Goal: Communication & Community: Share content

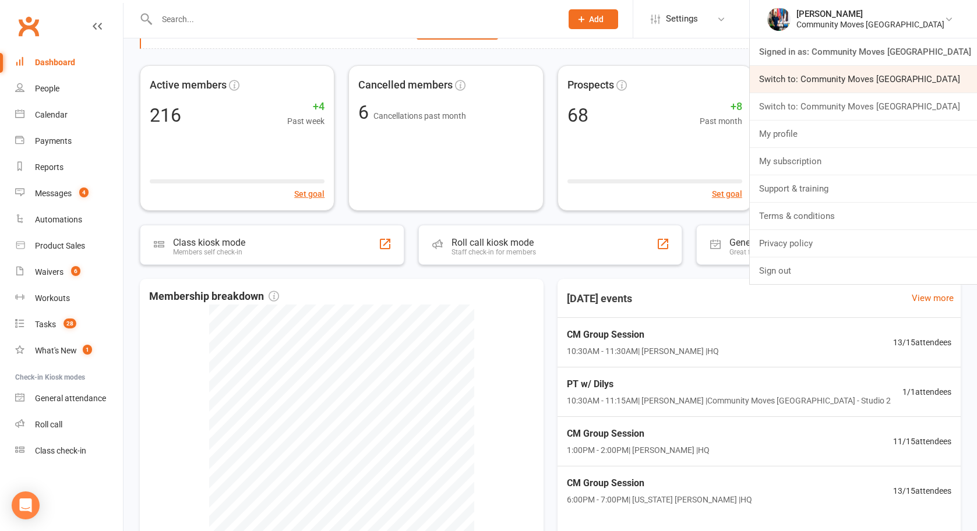
click at [918, 84] on link "Switch to: Community Moves [GEOGRAPHIC_DATA]" at bounding box center [863, 79] width 227 height 27
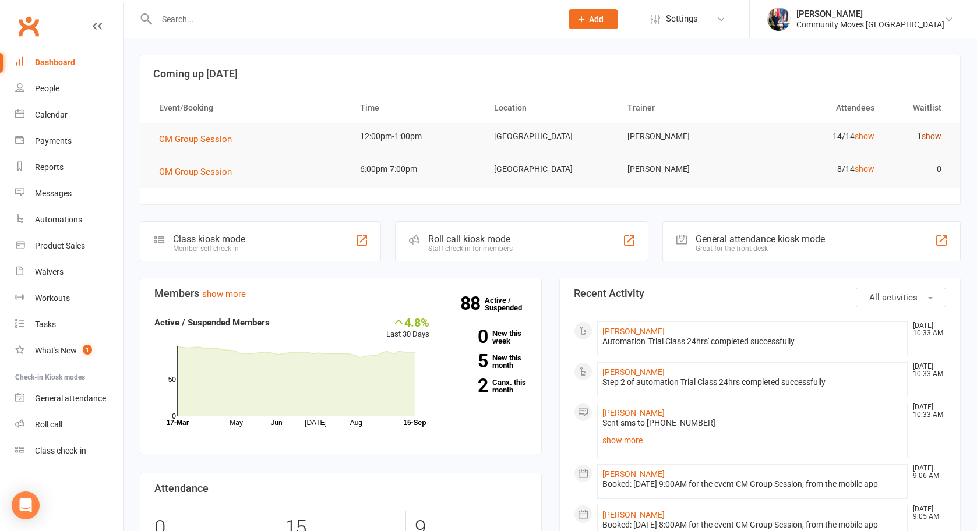
click at [935, 132] on link "show" at bounding box center [931, 136] width 20 height 9
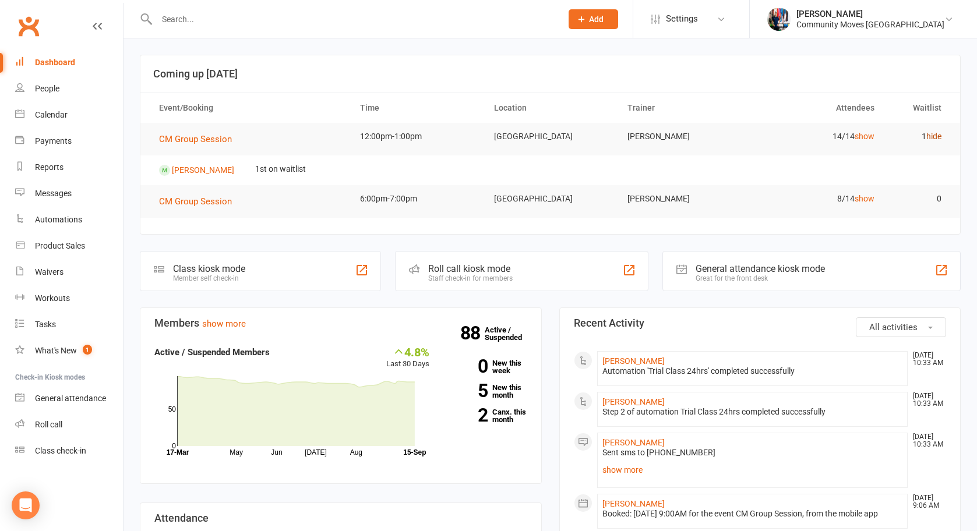
click at [932, 137] on link "hide" at bounding box center [933, 136] width 15 height 9
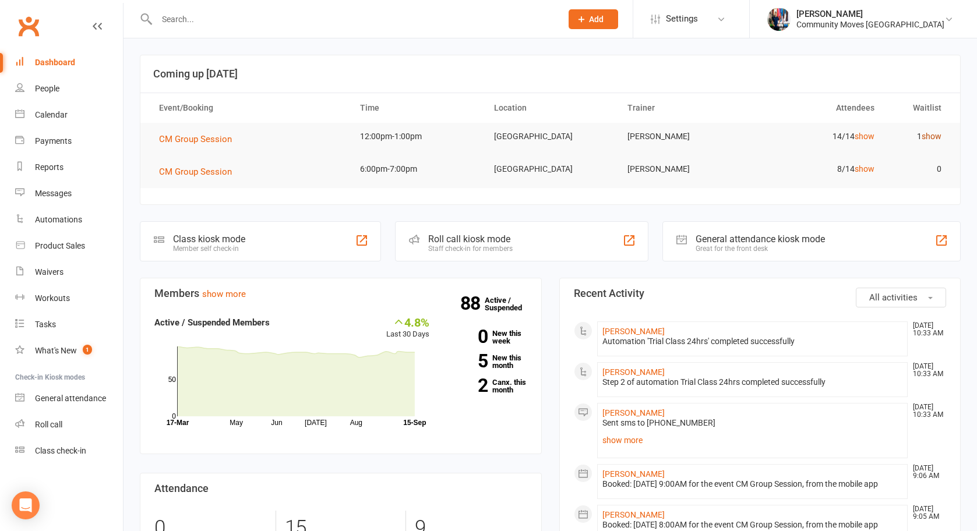
click at [937, 137] on link "show" at bounding box center [931, 136] width 20 height 9
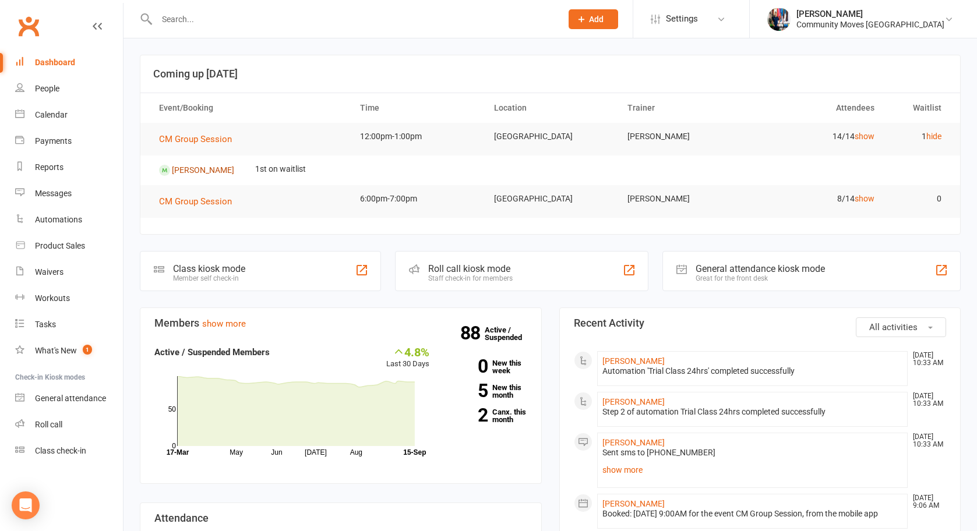
click at [200, 171] on link "[PERSON_NAME]" at bounding box center [203, 169] width 62 height 9
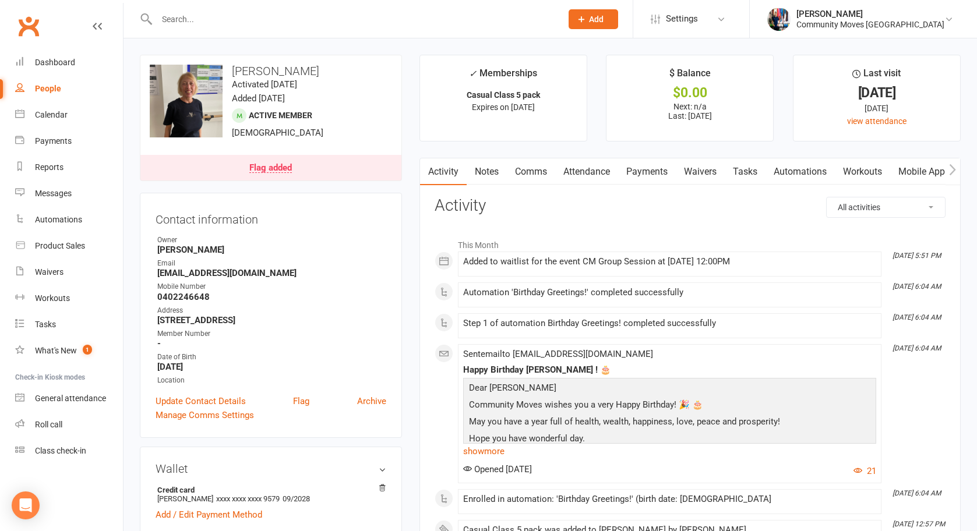
click at [48, 84] on div "People" at bounding box center [48, 88] width 26 height 9
select select "100"
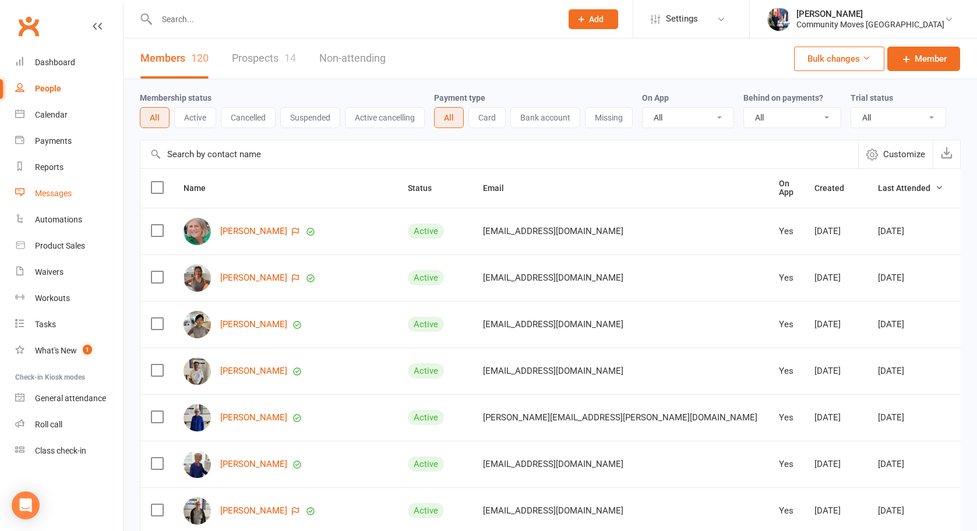
click at [42, 186] on link "Messages" at bounding box center [69, 194] width 108 height 26
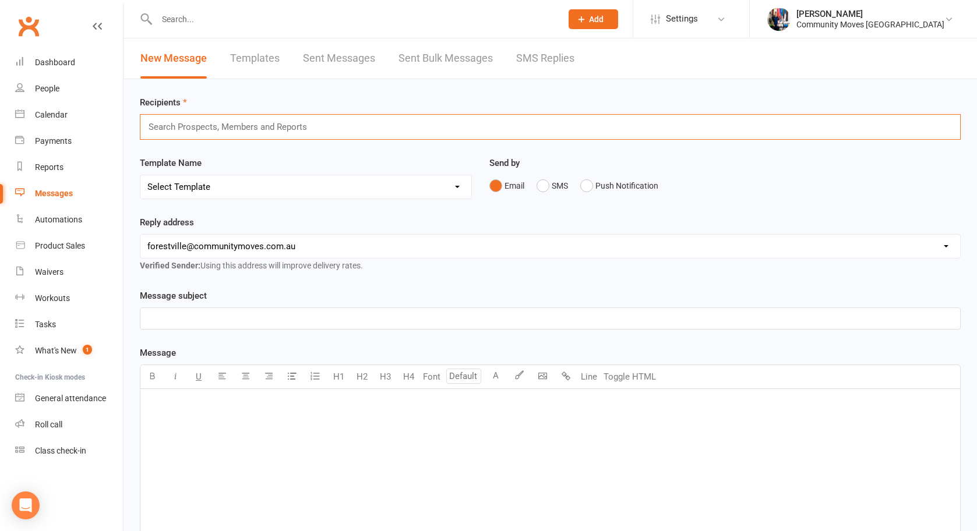
click at [243, 126] on input "text" at bounding box center [232, 126] width 171 height 15
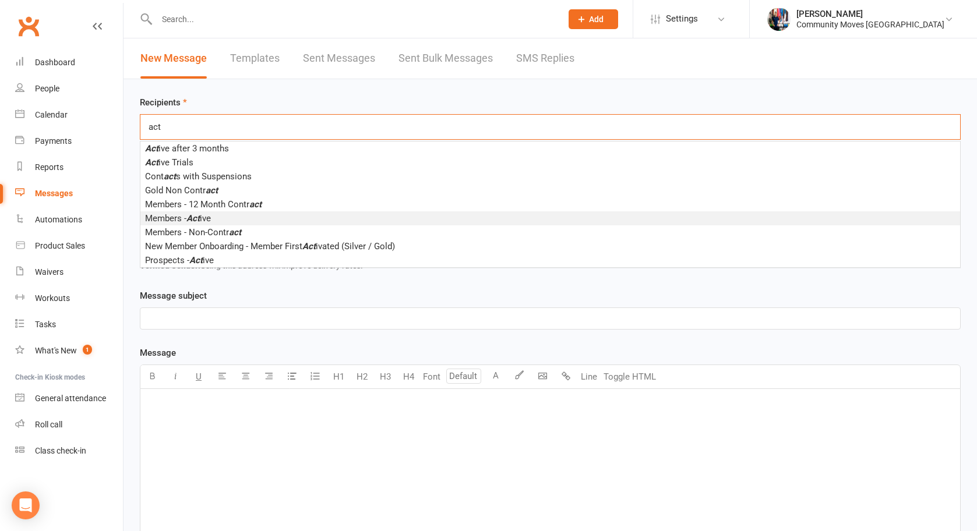
type input "act"
click at [405, 214] on li "Members - Act ive" at bounding box center [549, 218] width 819 height 14
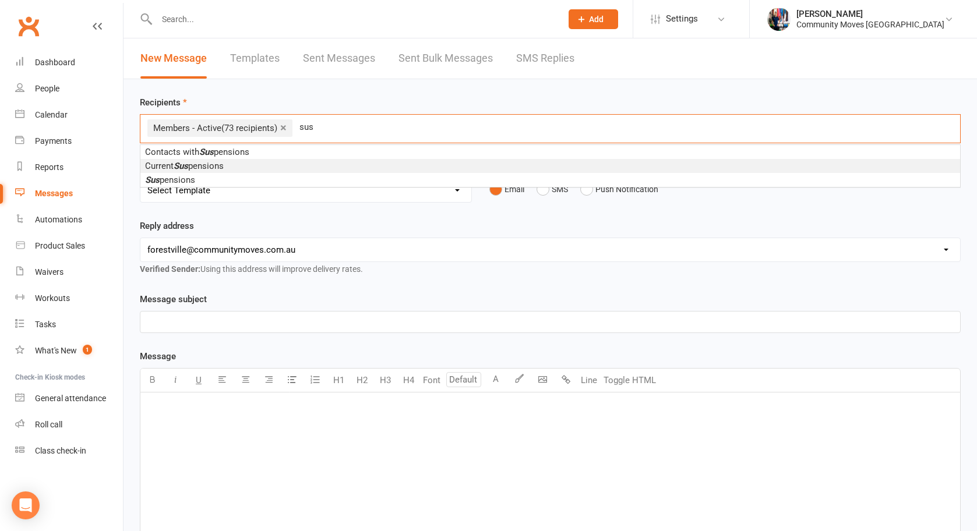
type input "sus"
click at [320, 168] on li "Current Sus pensions" at bounding box center [549, 166] width 819 height 14
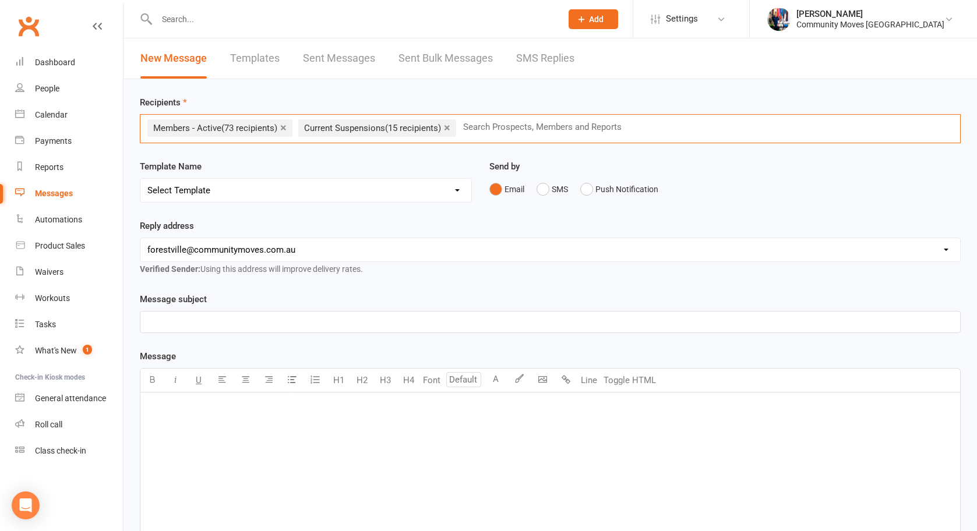
click at [296, 246] on select "[EMAIL_ADDRESS][DOMAIN_NAME] [EMAIL_ADDRESS][DOMAIN_NAME] [EMAIL_ADDRESS][DOMAI…" at bounding box center [549, 249] width 819 height 23
select select "3"
click at [140, 238] on select "[EMAIL_ADDRESS][DOMAIN_NAME] [EMAIL_ADDRESS][DOMAIN_NAME] [EMAIL_ADDRESS][DOMAI…" at bounding box center [549, 249] width 819 height 23
click at [229, 327] on p "﻿" at bounding box center [549, 322] width 805 height 14
click at [147, 322] on span "Video Testimonials" at bounding box center [185, 322] width 76 height 10
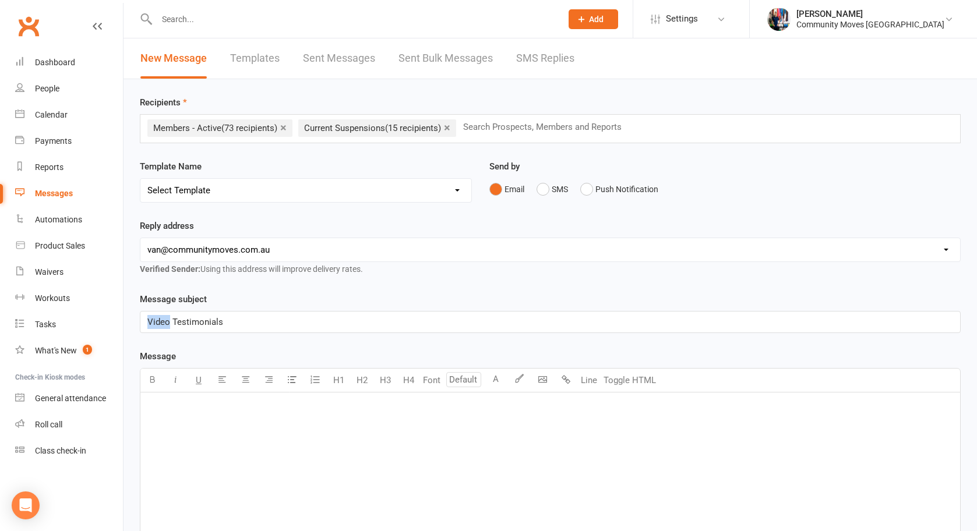
click at [147, 322] on span "Video Testimonials" at bounding box center [185, 322] width 76 height 10
click at [182, 326] on span "Looking for Volunteers" at bounding box center [192, 322] width 90 height 10
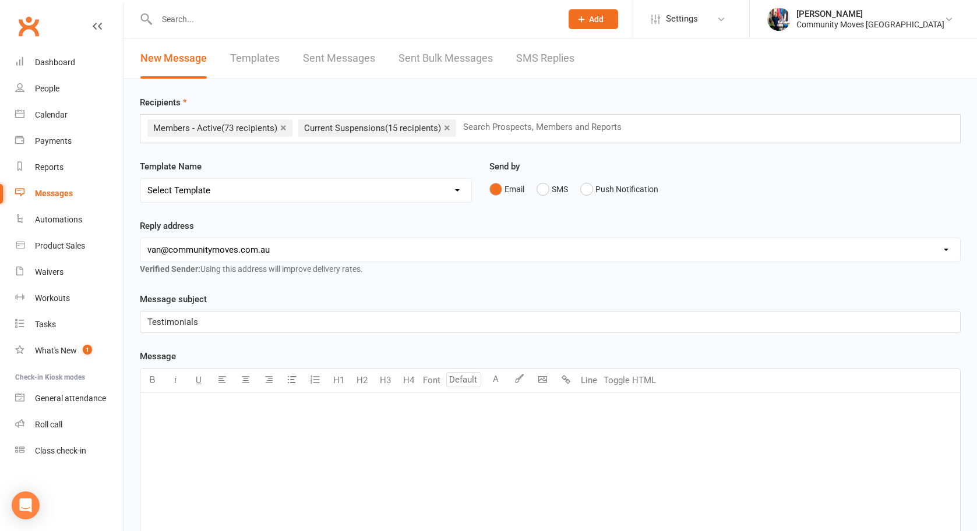
click at [146, 321] on div "Testimonials" at bounding box center [549, 322] width 819 height 21
click at [238, 321] on p "Video Testimonials" at bounding box center [549, 322] width 805 height 14
click at [147, 317] on div "Video Testimonials [DATE]" at bounding box center [549, 322] width 819 height 21
click at [334, 321] on p "CM Video Testimonials [DATE]" at bounding box center [549, 322] width 805 height 14
click at [236, 428] on div "﻿" at bounding box center [549, 480] width 819 height 175
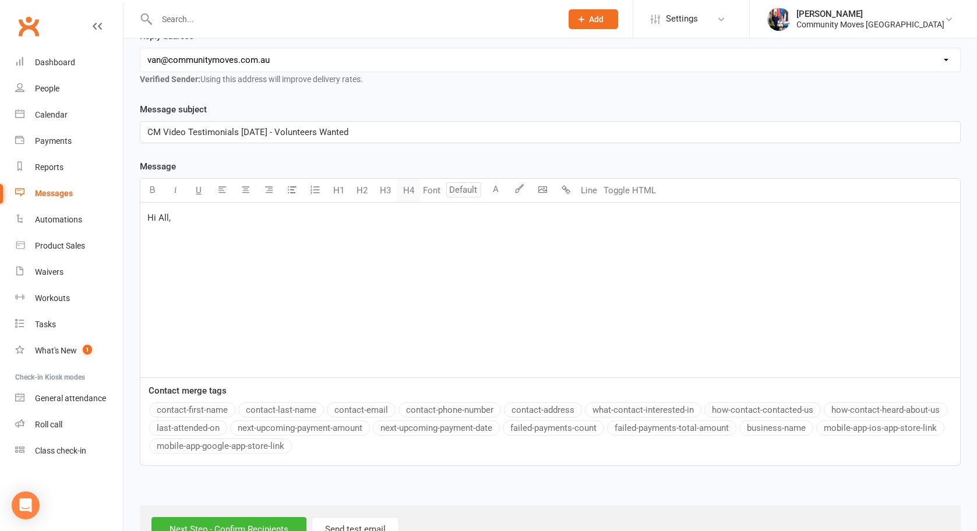
scroll to position [192, 0]
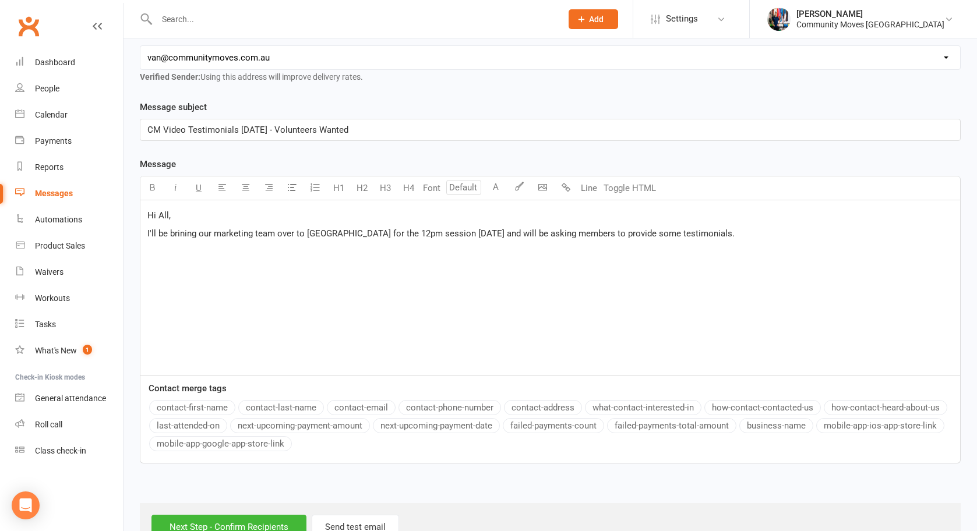
click at [656, 231] on span "I'll be brining our marketing team over to [GEOGRAPHIC_DATA] for the 12pm sessi…" at bounding box center [440, 233] width 587 height 10
drag, startPoint x: 718, startPoint y: 259, endPoint x: 713, endPoint y: 255, distance: 6.2
click at [714, 255] on div "Hi All, I'll be brining our marketing team over to [GEOGRAPHIC_DATA] for the 12…" at bounding box center [549, 287] width 819 height 175
click at [747, 231] on span "I'll be brining our marketing team over to [GEOGRAPHIC_DATA] for the 12pm sessi…" at bounding box center [495, 233] width 697 height 10
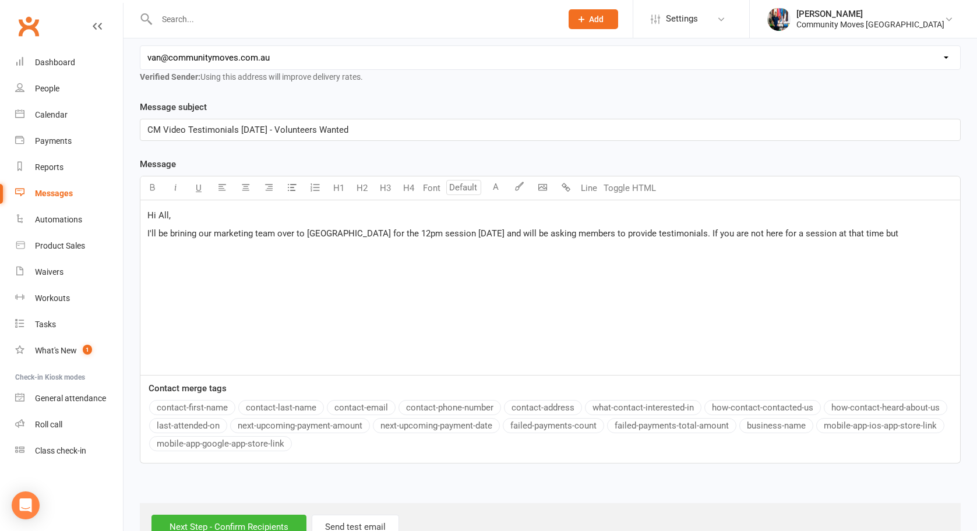
click at [891, 231] on p "I'll be brining our marketing team over to [GEOGRAPHIC_DATA] for the 12pm sessi…" at bounding box center [549, 234] width 805 height 14
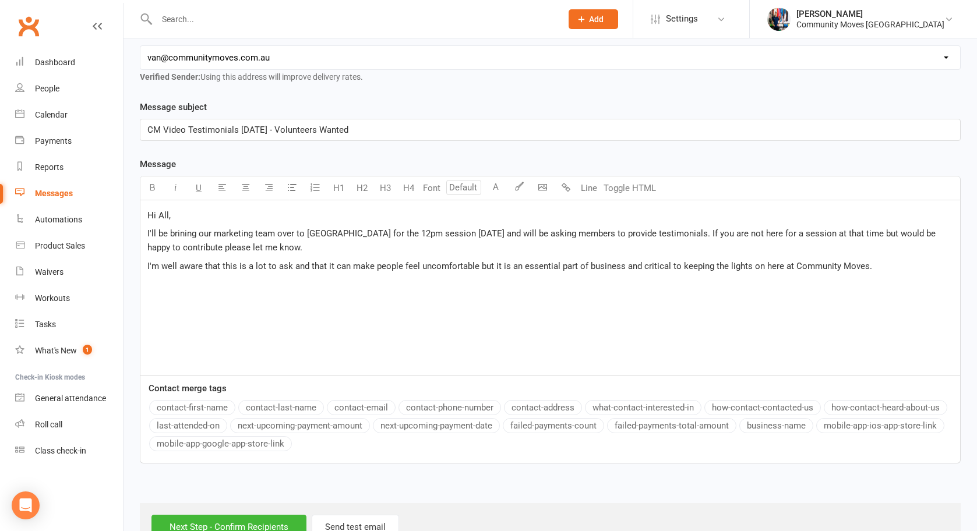
drag, startPoint x: 294, startPoint y: 266, endPoint x: 333, endPoint y: 263, distance: 39.7
click at [294, 266] on span "I'm well aware that this is a lot to ask and that it can make people feel uncom…" at bounding box center [509, 266] width 724 height 10
click at [473, 264] on span "I'm well aware that this is a lot to ask and that it can make people feel uncom…" at bounding box center [509, 266] width 724 height 10
click at [674, 268] on span "I'm well aware that this is a lot to ask and that it can make people feel uncom…" at bounding box center [510, 266] width 726 height 10
drag, startPoint x: 874, startPoint y: 265, endPoint x: 894, endPoint y: 265, distance: 19.8
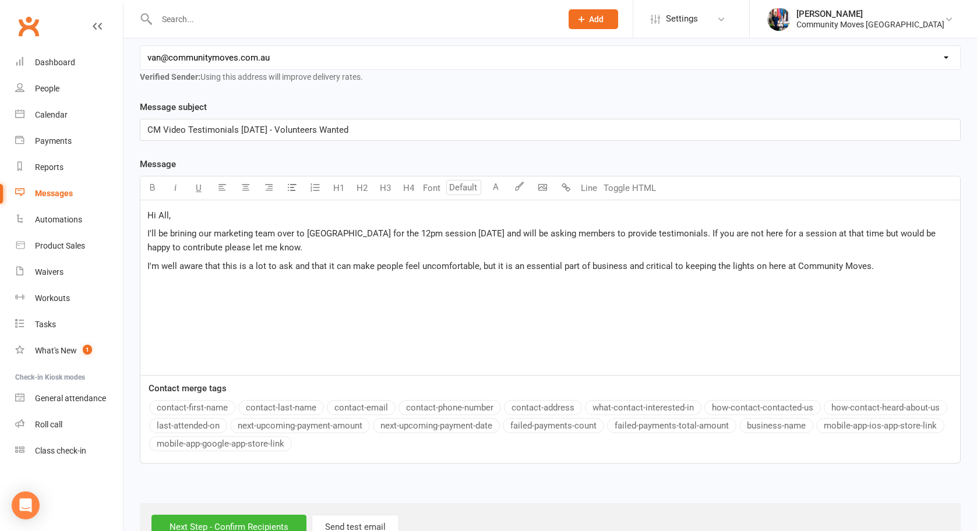
click at [874, 265] on p "I'm well aware that this is a lot to ask and that it can make people feel uncom…" at bounding box center [549, 266] width 805 height 14
drag, startPoint x: 892, startPoint y: 264, endPoint x: 420, endPoint y: 285, distance: 472.2
click at [415, 283] on p "I'm well aware that this is a lot to ask and that it can make people feel uncom…" at bounding box center [549, 273] width 805 height 28
click at [883, 266] on span "I'm well aware that this is a lot to ask and that it can make people feel uncom…" at bounding box center [545, 273] width 797 height 24
drag, startPoint x: 876, startPoint y: 265, endPoint x: 917, endPoint y: 281, distance: 44.2
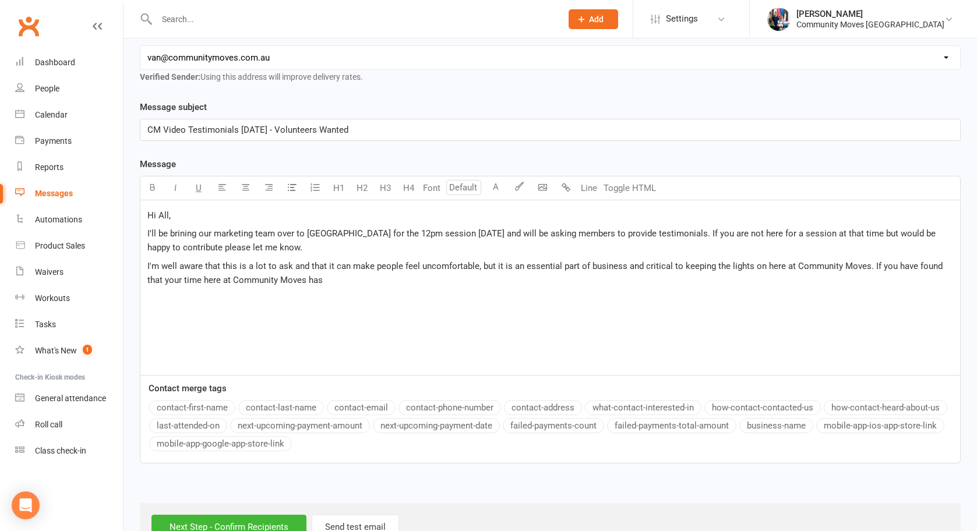
click at [917, 281] on p "I'm well aware that this is a lot to ask and that it can make people feel uncom…" at bounding box center [549, 273] width 805 height 28
click at [207, 281] on span "I'm well aware that this is a lot to ask and that it can make people feel uncom…" at bounding box center [538, 273] width 783 height 24
click at [338, 280] on p "I'm well aware that this is a lot to ask and that it can make people feel uncom…" at bounding box center [549, 273] width 805 height 28
click at [639, 282] on p "I'm well aware that this is a lot to ask and that it can make people feel uncom…" at bounding box center [549, 273] width 805 height 28
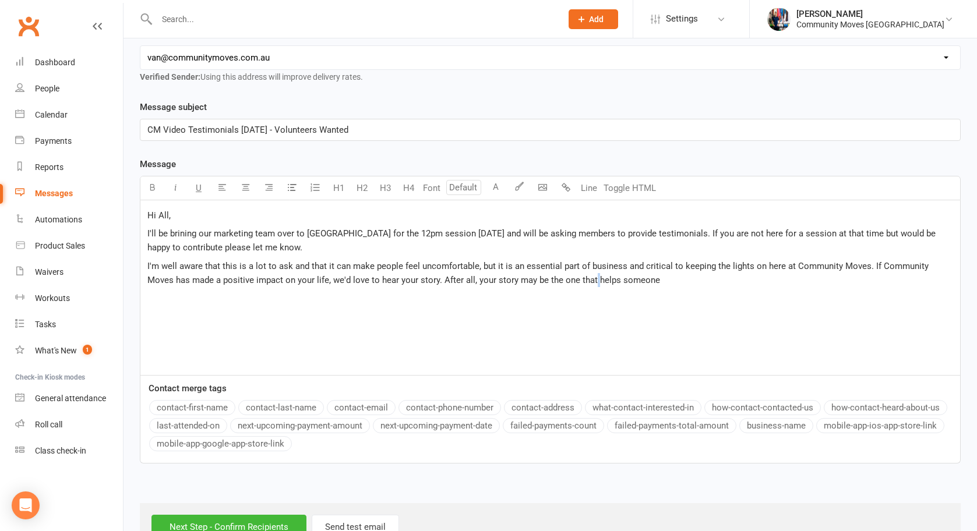
click at [568, 283] on span "I'm well aware that this is a lot to ask and that it can make people feel uncom…" at bounding box center [538, 273] width 783 height 24
click at [565, 280] on span "I'm well aware that this is a lot to ask and that it can make people feel uncom…" at bounding box center [538, 273] width 783 height 24
drag, startPoint x: 564, startPoint y: 279, endPoint x: 608, endPoint y: 278, distance: 43.7
click at [608, 278] on span "I'm well aware that this is a lot to ask and that it can make people feel uncom…" at bounding box center [538, 273] width 783 height 24
drag, startPoint x: 565, startPoint y: 279, endPoint x: 624, endPoint y: 278, distance: 58.2
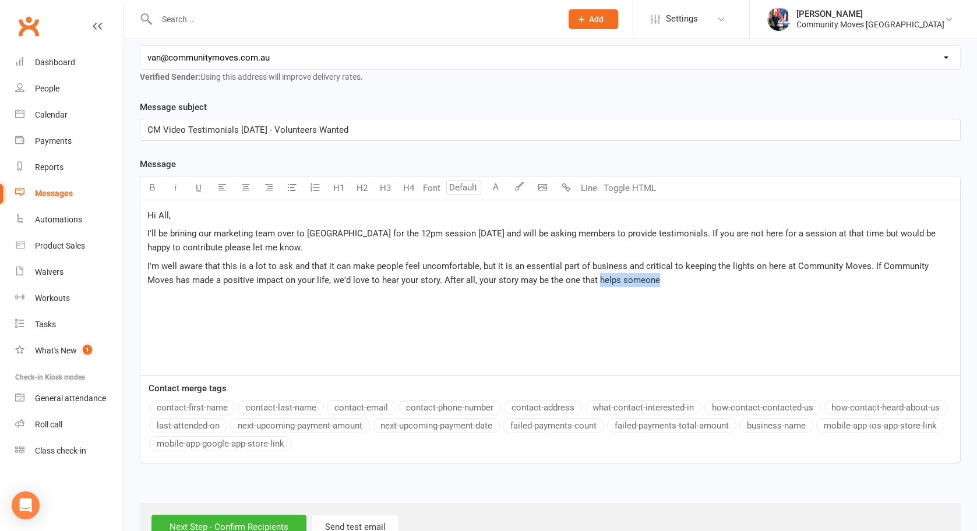
click at [624, 278] on span "I'm well aware that this is a lot to ask and that it can make people feel uncom…" at bounding box center [538, 273] width 783 height 24
click at [413, 278] on span "I'm well aware that this is a lot to ask and that it can make people feel uncom…" at bounding box center [538, 273] width 783 height 24
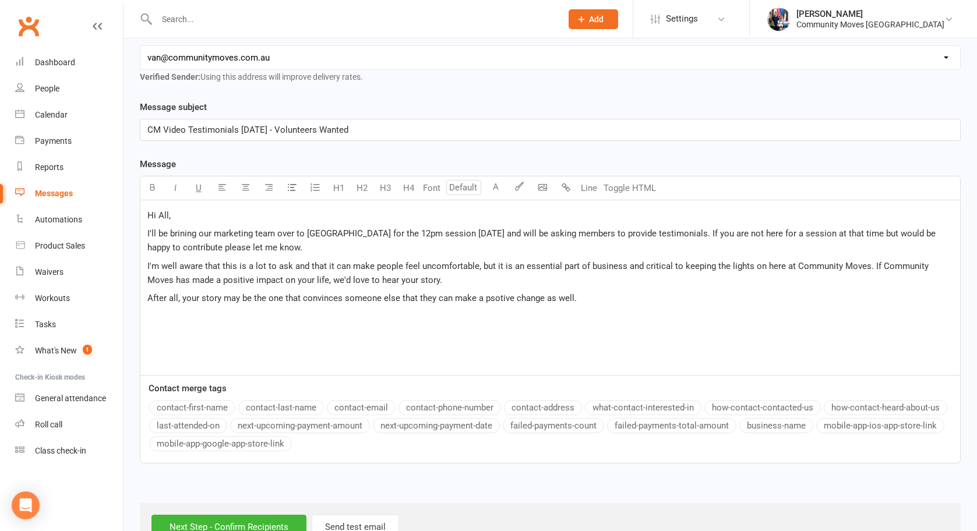
click at [867, 263] on span "I'm well aware that this is a lot to ask and that it can make people feel uncom…" at bounding box center [538, 273] width 783 height 24
click at [149, 301] on span "After all, your story may be the one that convinces someone else that they can …" at bounding box center [361, 303] width 429 height 10
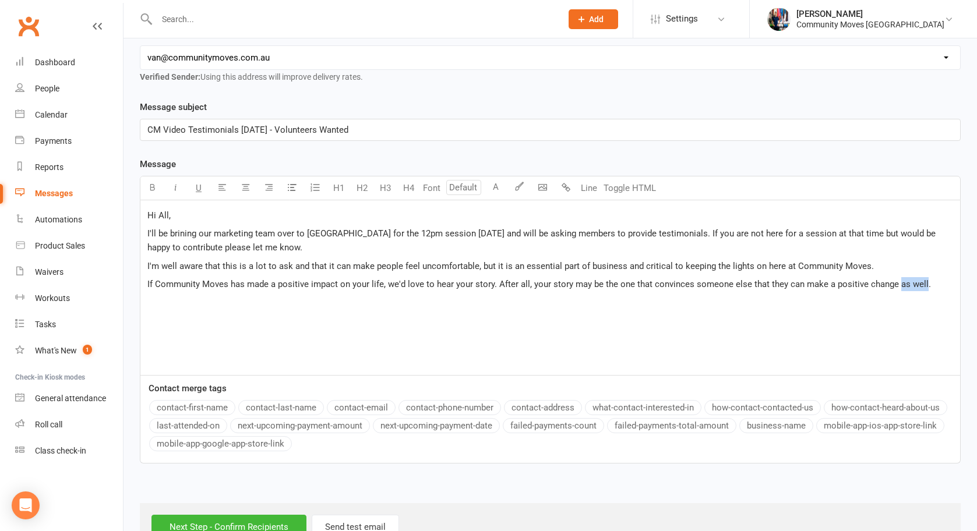
drag, startPoint x: 894, startPoint y: 284, endPoint x: 918, endPoint y: 282, distance: 24.6
click at [918, 282] on span "If Community Moves has made a positive impact on your life, we'd love to hear y…" at bounding box center [538, 284] width 783 height 10
click at [931, 282] on p "If Community Moves has made a positive impact on your life, we'd love to hear y…" at bounding box center [549, 284] width 805 height 14
click at [811, 307] on div "Hi All, I'll be brining our marketing team over to [GEOGRAPHIC_DATA] for the 12…" at bounding box center [549, 287] width 819 height 175
click at [934, 285] on p "If Community Moves has made a positive impact on your life, we'd love to hear y…" at bounding box center [549, 284] width 805 height 14
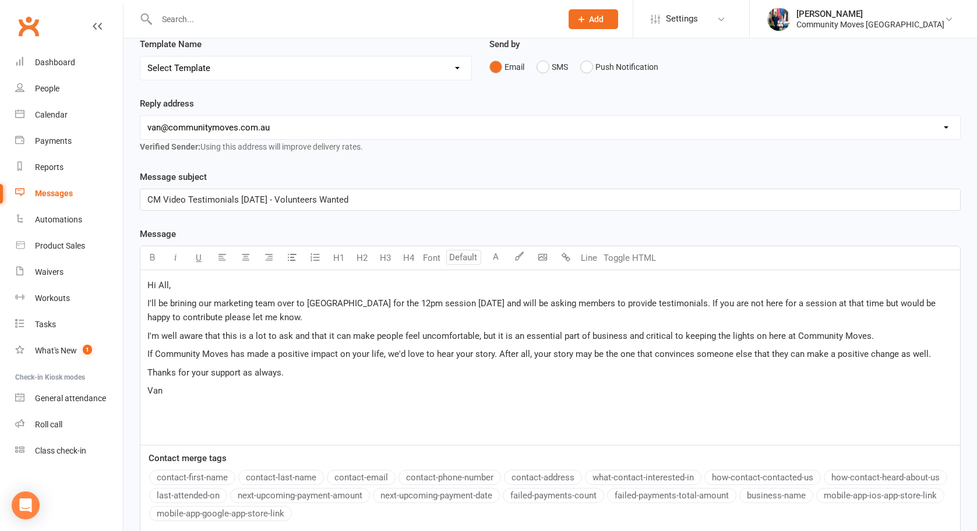
scroll to position [229, 0]
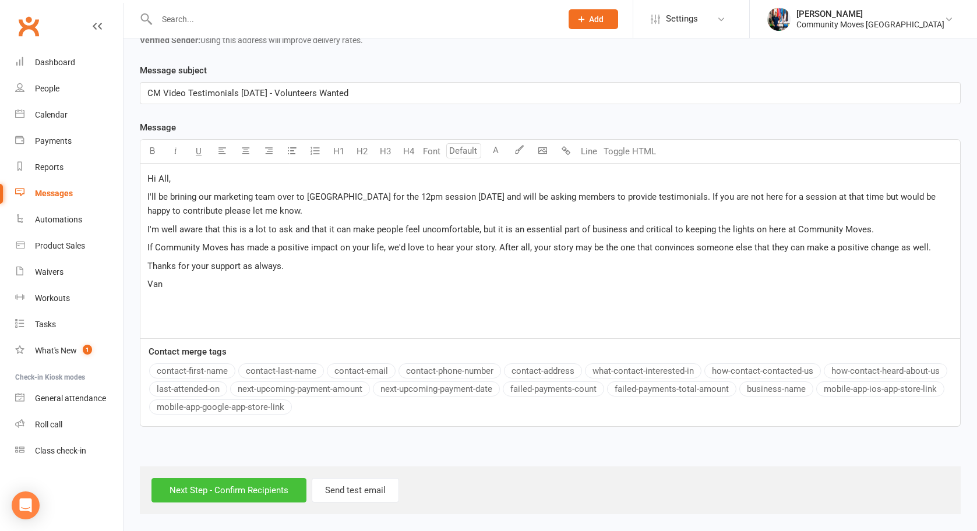
click at [260, 494] on input "Next Step - Confirm Recipients" at bounding box center [228, 490] width 155 height 24
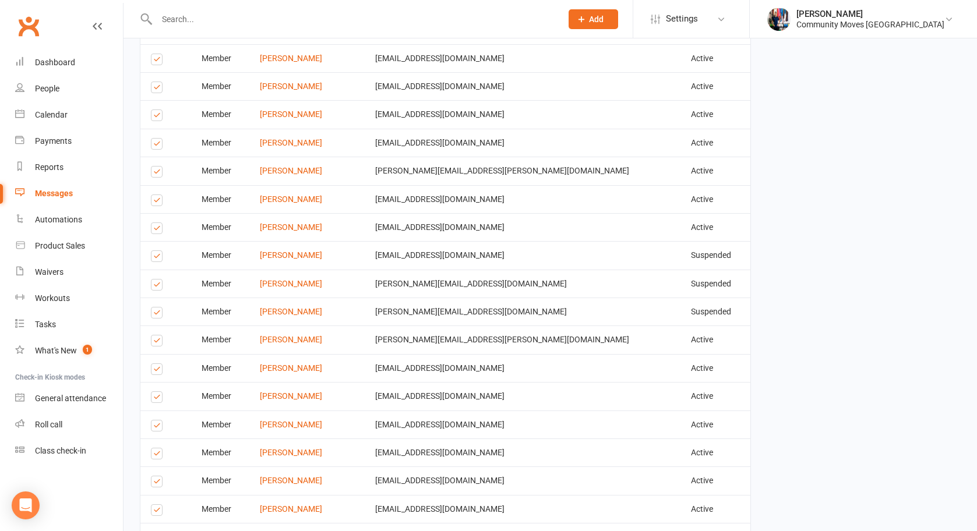
scroll to position [1476, 0]
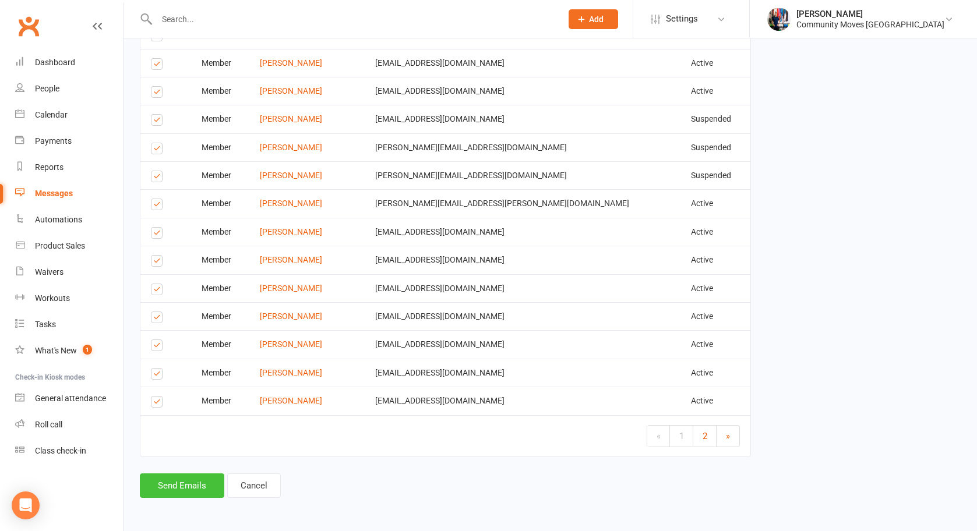
click at [185, 491] on button "Send Emails" at bounding box center [182, 485] width 84 height 24
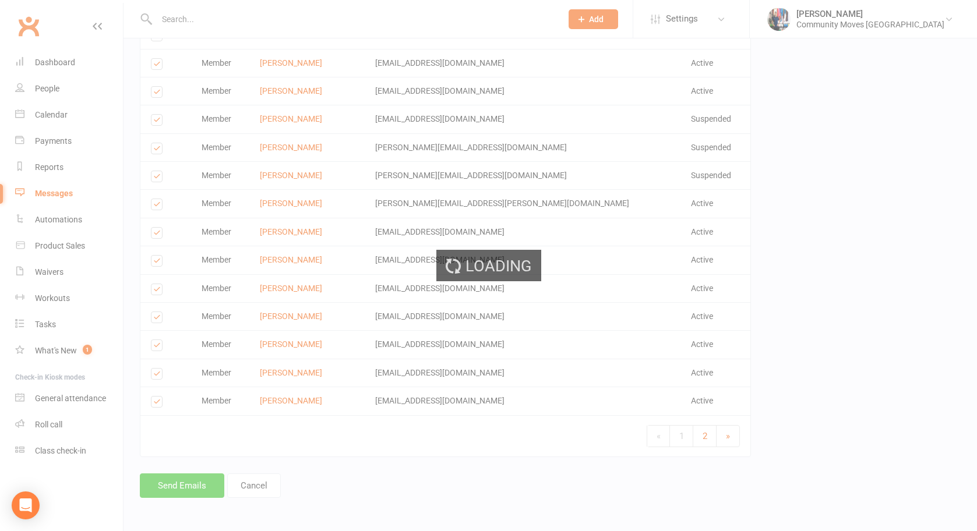
scroll to position [1470, 0]
